Goal: Transaction & Acquisition: Purchase product/service

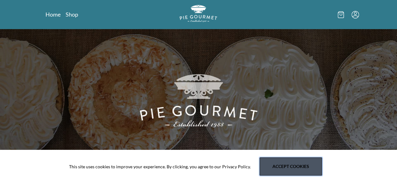
click at [288, 167] on button "Accept cookies" at bounding box center [290, 167] width 62 height 18
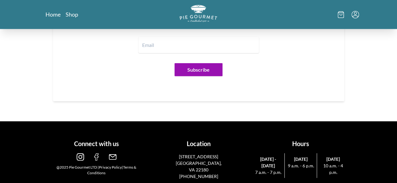
scroll to position [732, 0]
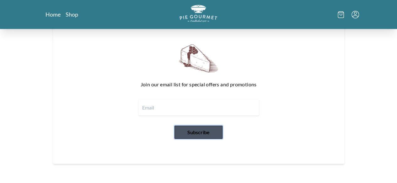
click at [201, 128] on button "Subscribe" at bounding box center [198, 132] width 48 height 13
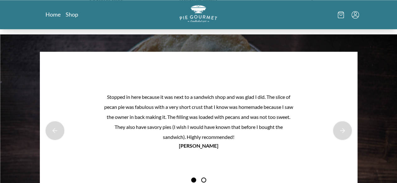
scroll to position [544, 0]
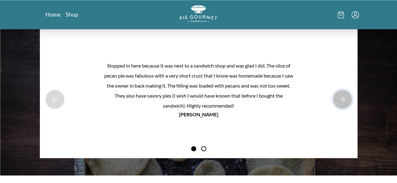
click at [332, 95] on button "Next Product Image" at bounding box center [342, 99] width 20 height 20
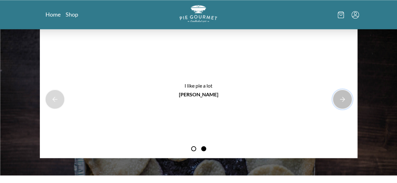
click at [332, 94] on button "Next Product Image" at bounding box center [342, 99] width 20 height 20
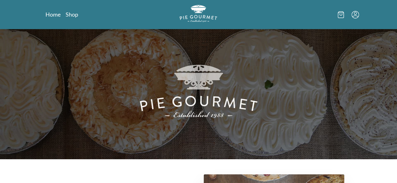
scroll to position [0, 0]
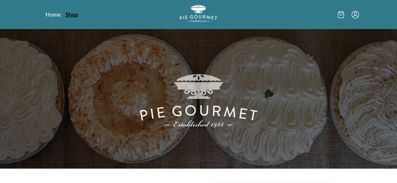
click at [66, 16] on link "Shop" at bounding box center [72, 15] width 13 height 8
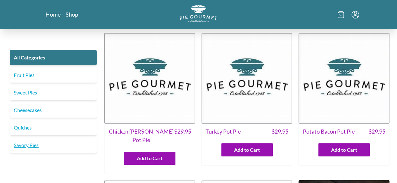
click at [34, 143] on link "Savory Pies" at bounding box center [53, 145] width 87 height 15
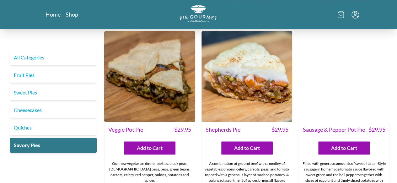
scroll to position [157, 0]
